Goal: Complete application form

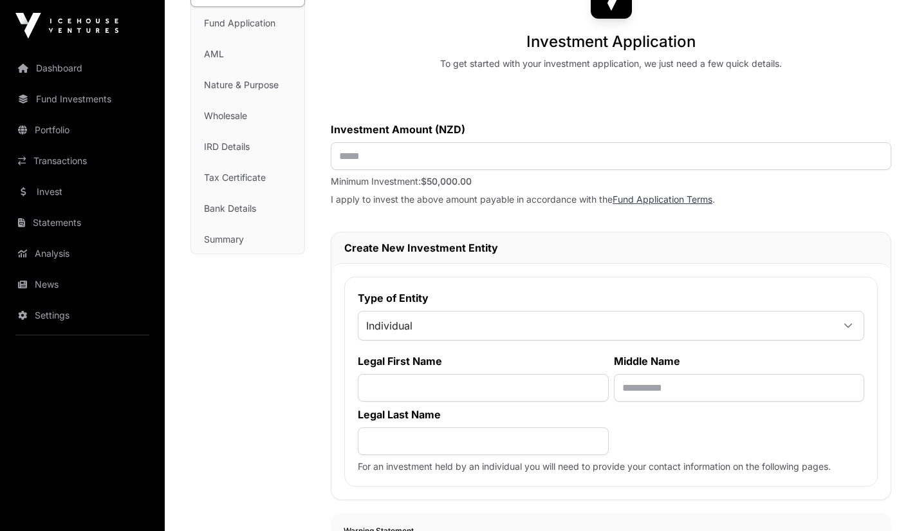
scroll to position [134, 0]
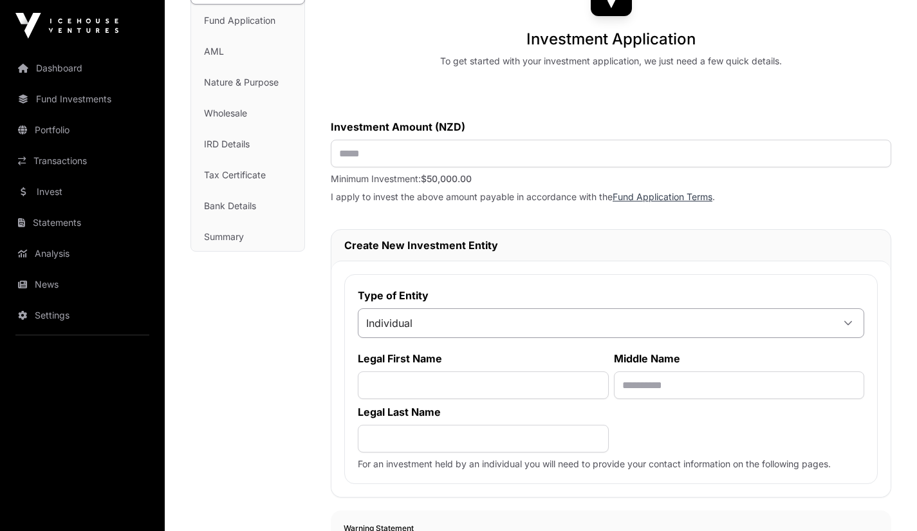
click at [855, 324] on div at bounding box center [847, 322] width 31 height 23
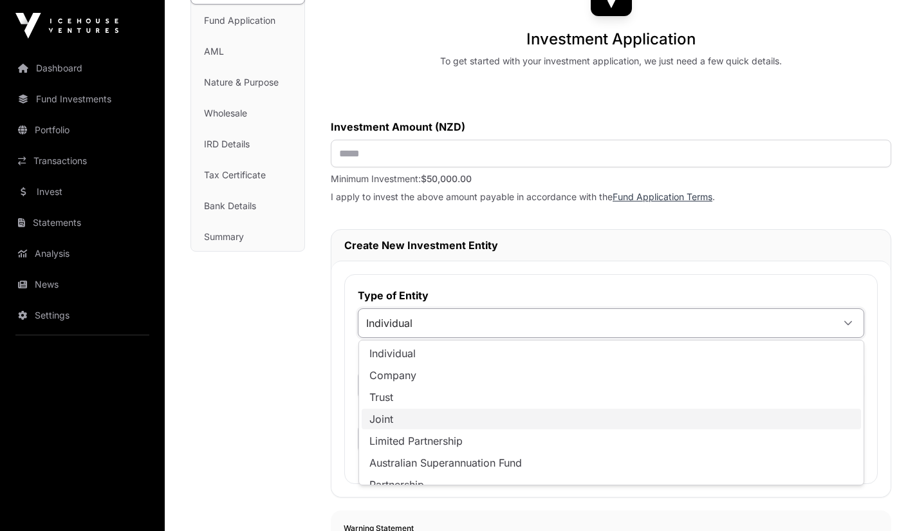
click at [391, 425] on li "Joint" at bounding box center [610, 418] width 499 height 21
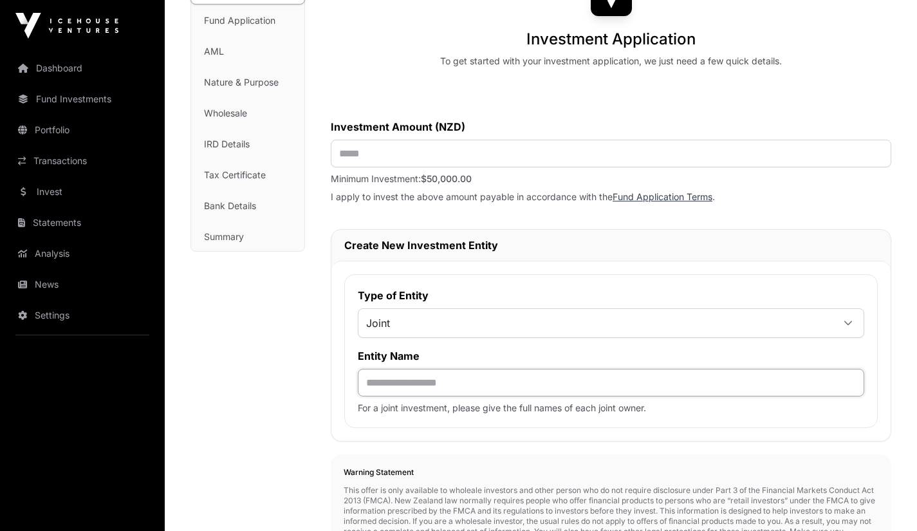
click at [394, 381] on input "text" at bounding box center [611, 383] width 506 height 28
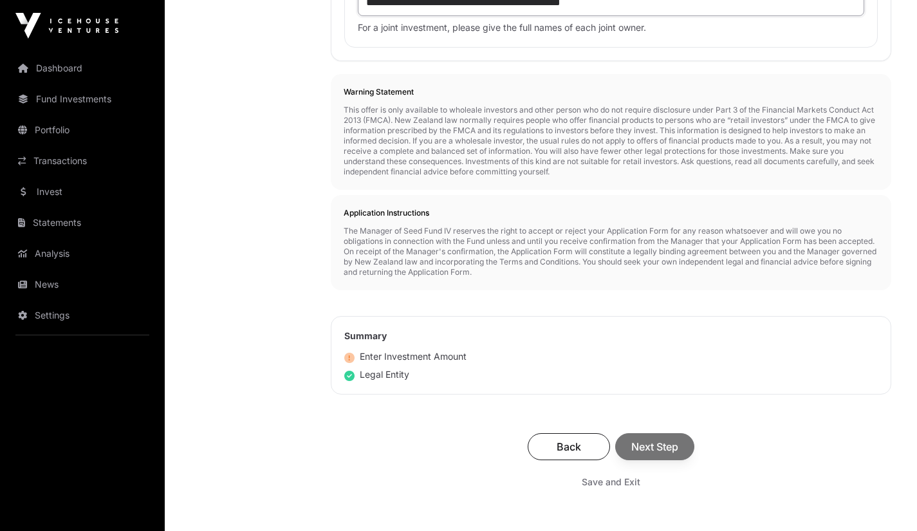
scroll to position [516, 0]
type input "**********"
click at [669, 448] on div "Back Next Step" at bounding box center [610, 444] width 535 height 27
click at [642, 458] on div "Back Next Step" at bounding box center [610, 444] width 535 height 27
click at [659, 453] on div "Back Next Step" at bounding box center [610, 444] width 535 height 27
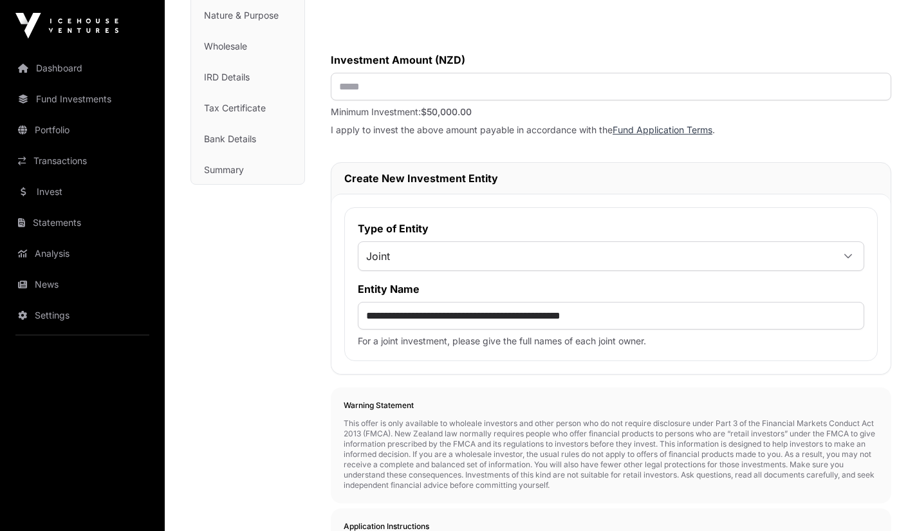
scroll to position [202, 0]
click at [379, 89] on input "text" at bounding box center [611, 85] width 560 height 28
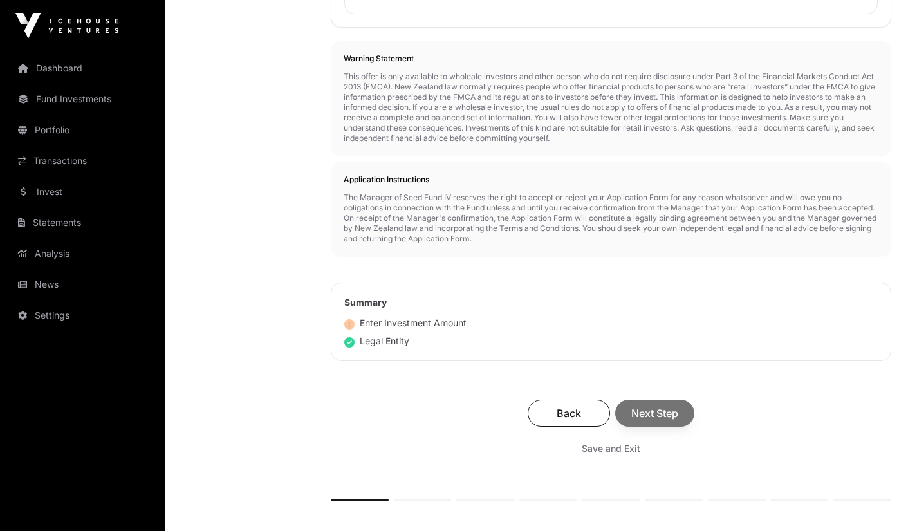
scroll to position [547, 0]
click at [670, 423] on div "Back Next Step" at bounding box center [610, 413] width 535 height 27
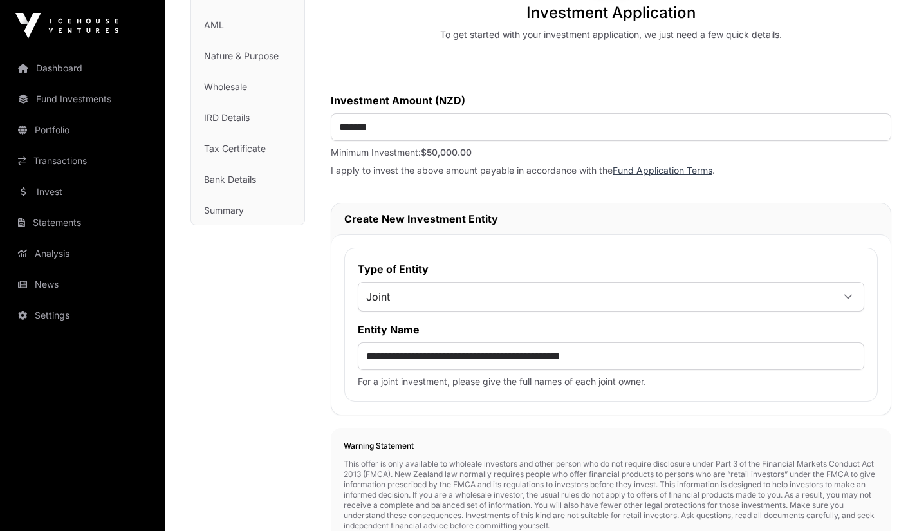
scroll to position [163, 0]
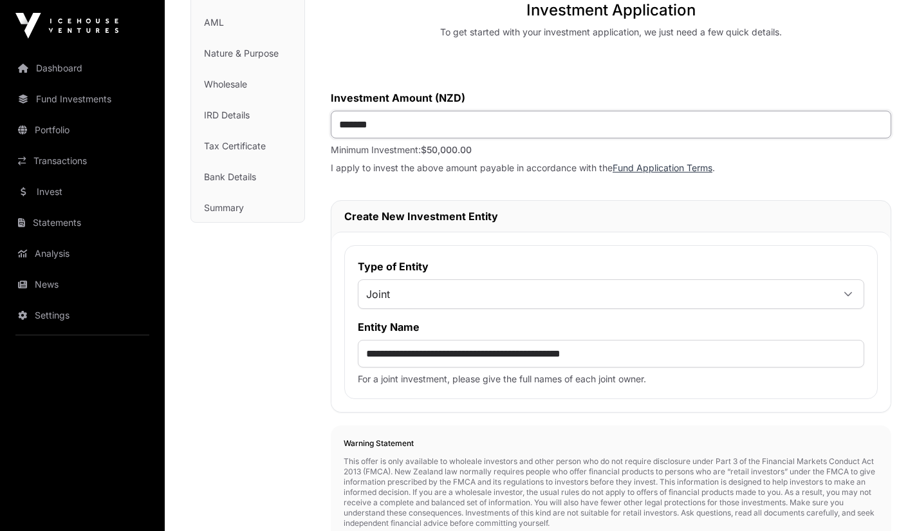
click at [385, 130] on input "*******" at bounding box center [611, 125] width 560 height 28
type input "*******"
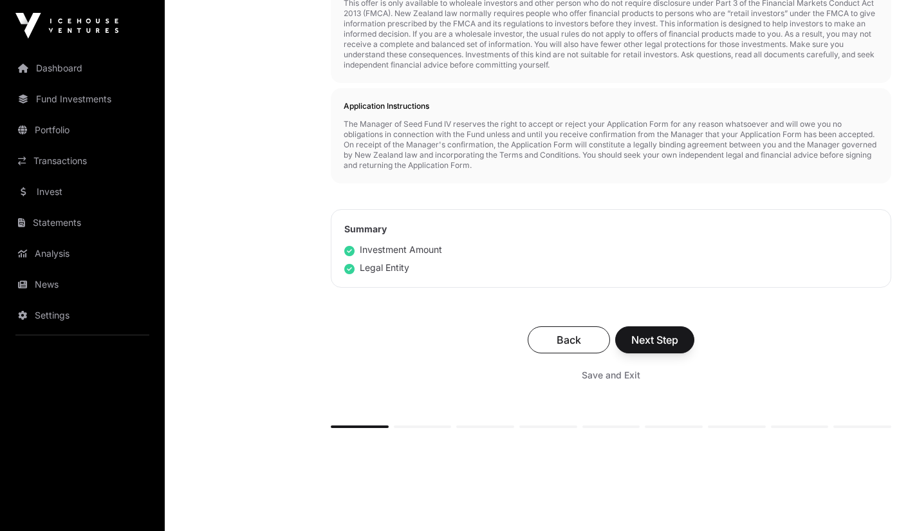
scroll to position [619, 0]
click at [659, 349] on span "Next Step" at bounding box center [654, 341] width 47 height 15
